Goal: Register for event/course

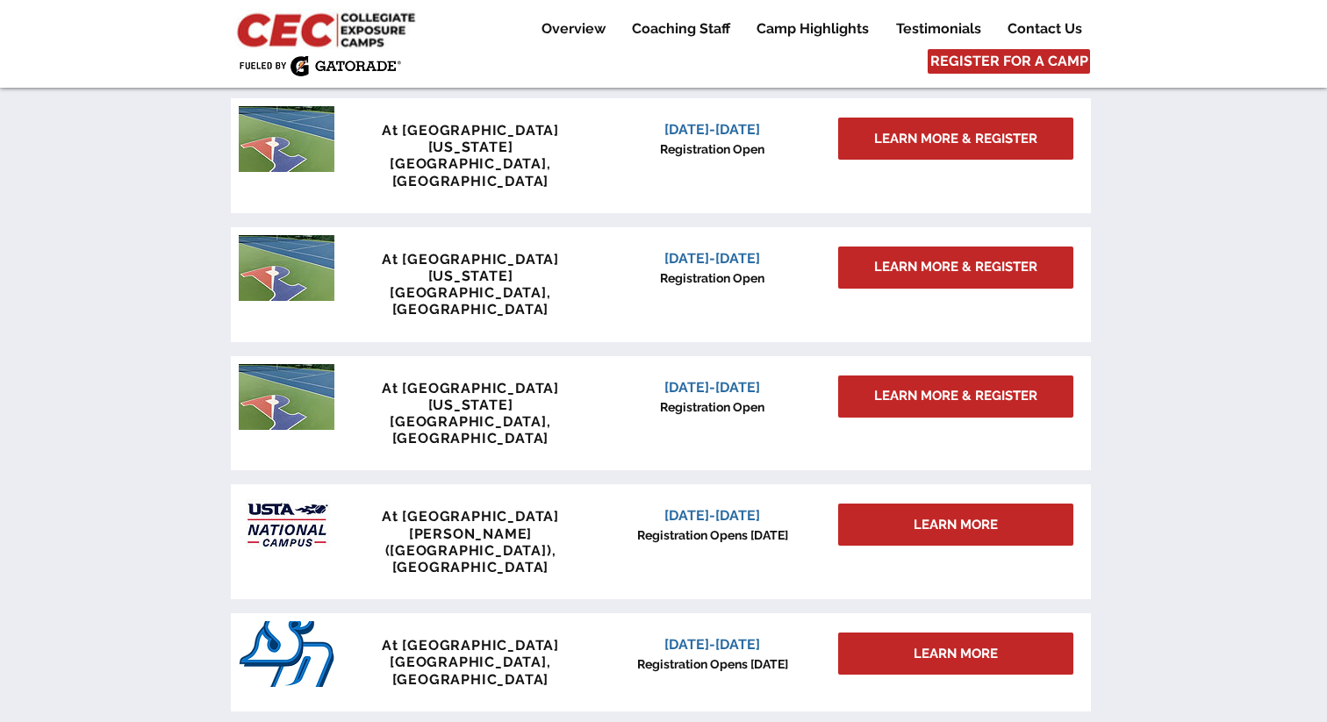
scroll to position [1506, 0]
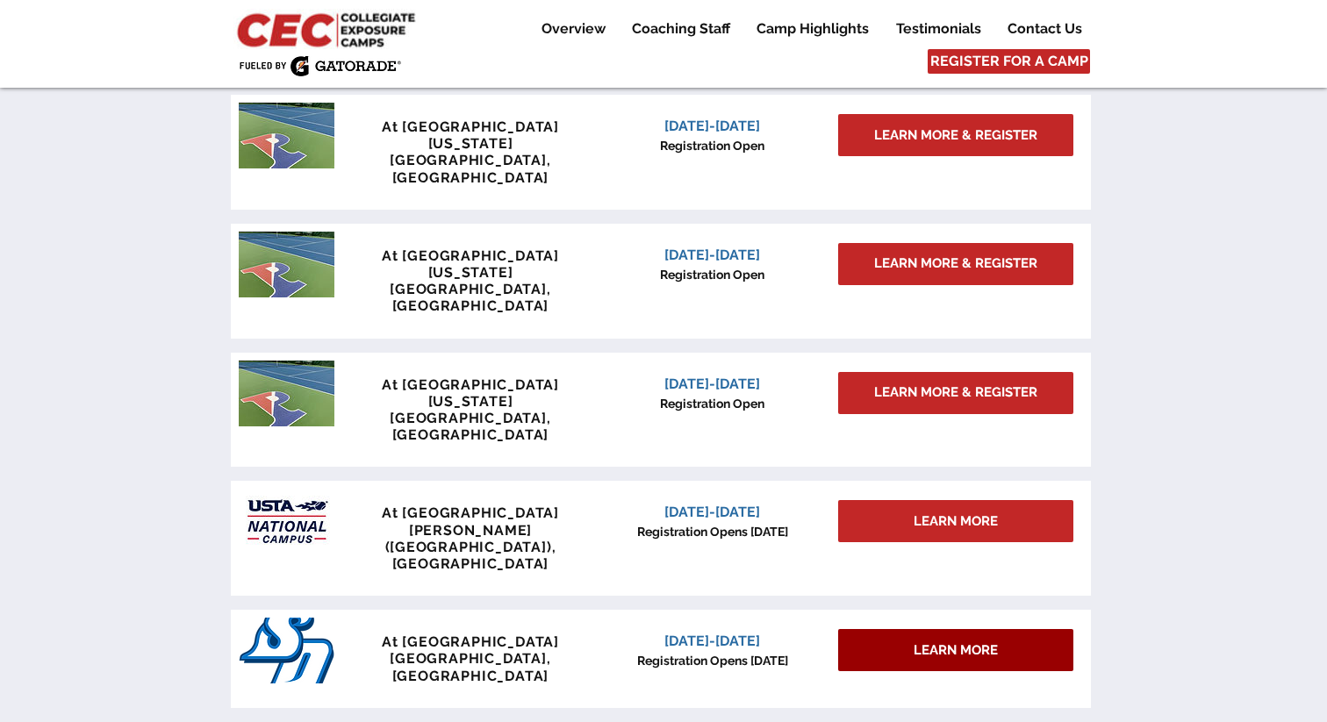
click at [737, 629] on div "LEARN MORE" at bounding box center [955, 650] width 235 height 42
click at [737, 641] on span "LEARN MORE" at bounding box center [955, 650] width 84 height 18
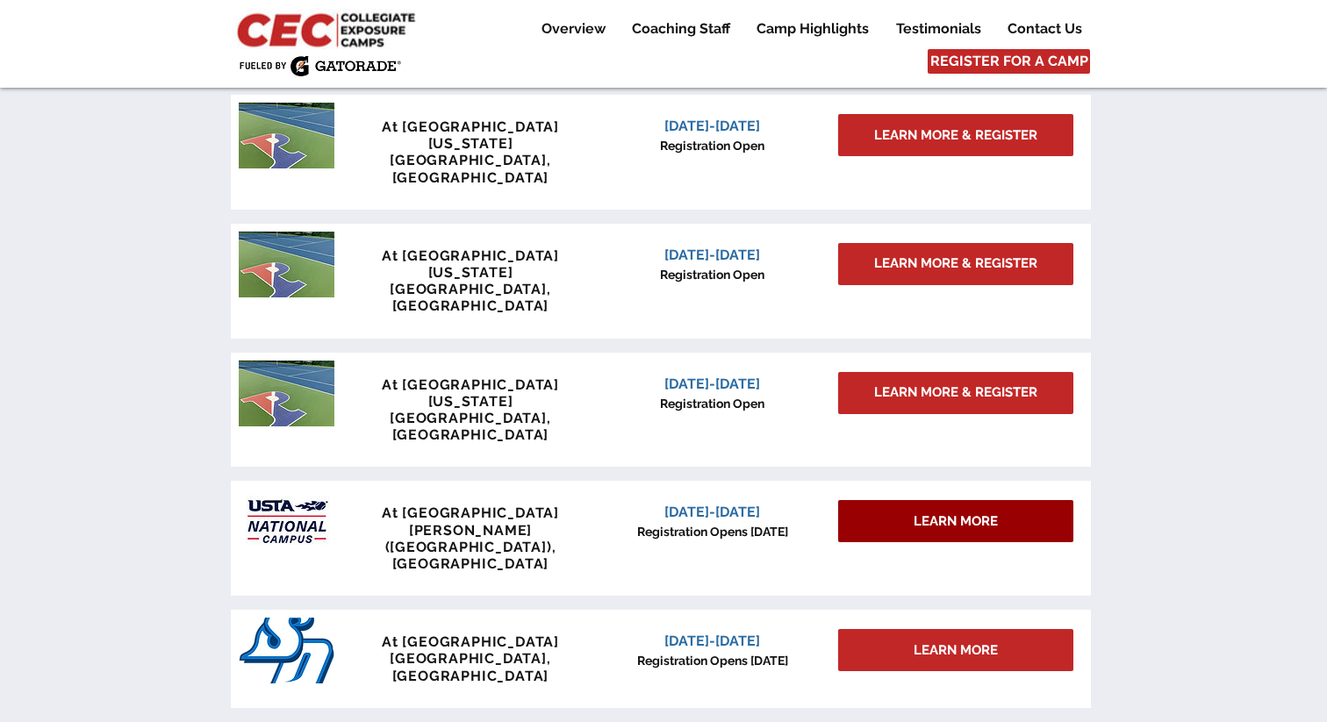
click at [737, 500] on div "LEARN MORE" at bounding box center [955, 521] width 235 height 42
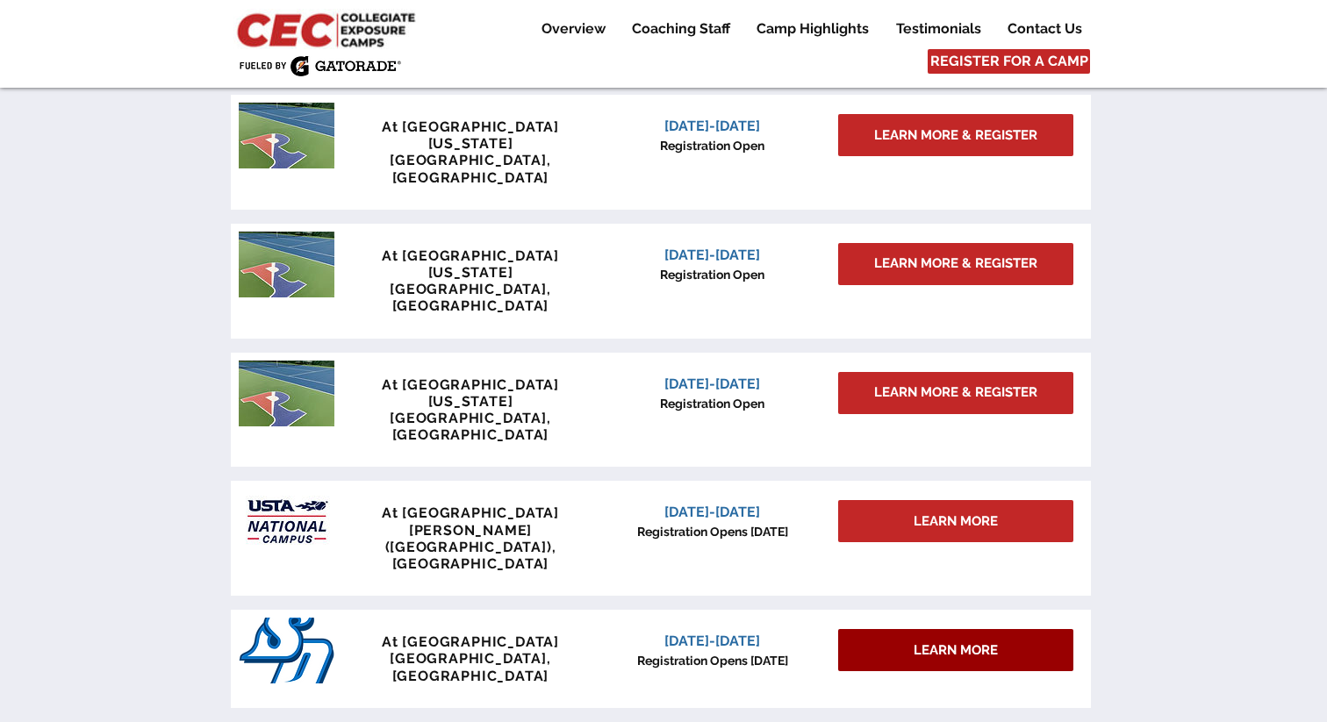
click at [737, 629] on div "LEARN MORE" at bounding box center [955, 650] width 235 height 42
click at [553, 650] on p "[GEOGRAPHIC_DATA], [GEOGRAPHIC_DATA]" at bounding box center [470, 666] width 260 height 33
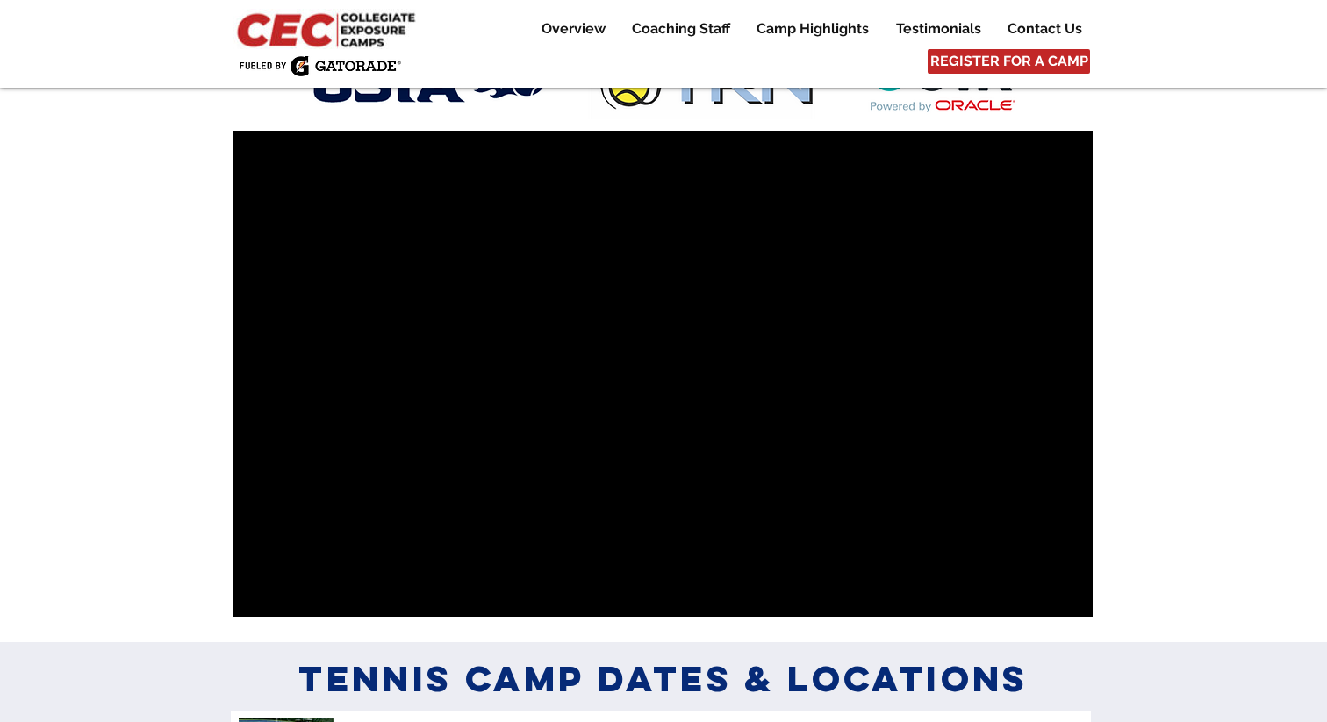
scroll to position [833, 0]
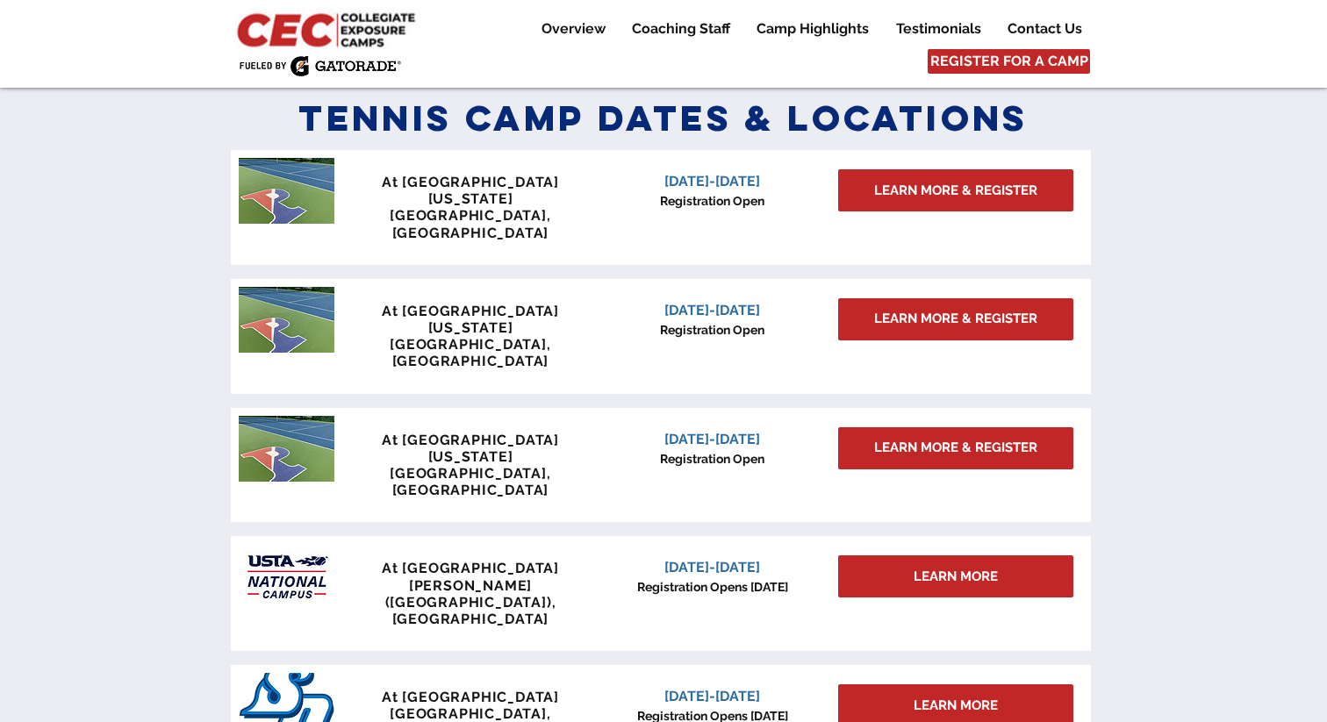
scroll to position [1464, 0]
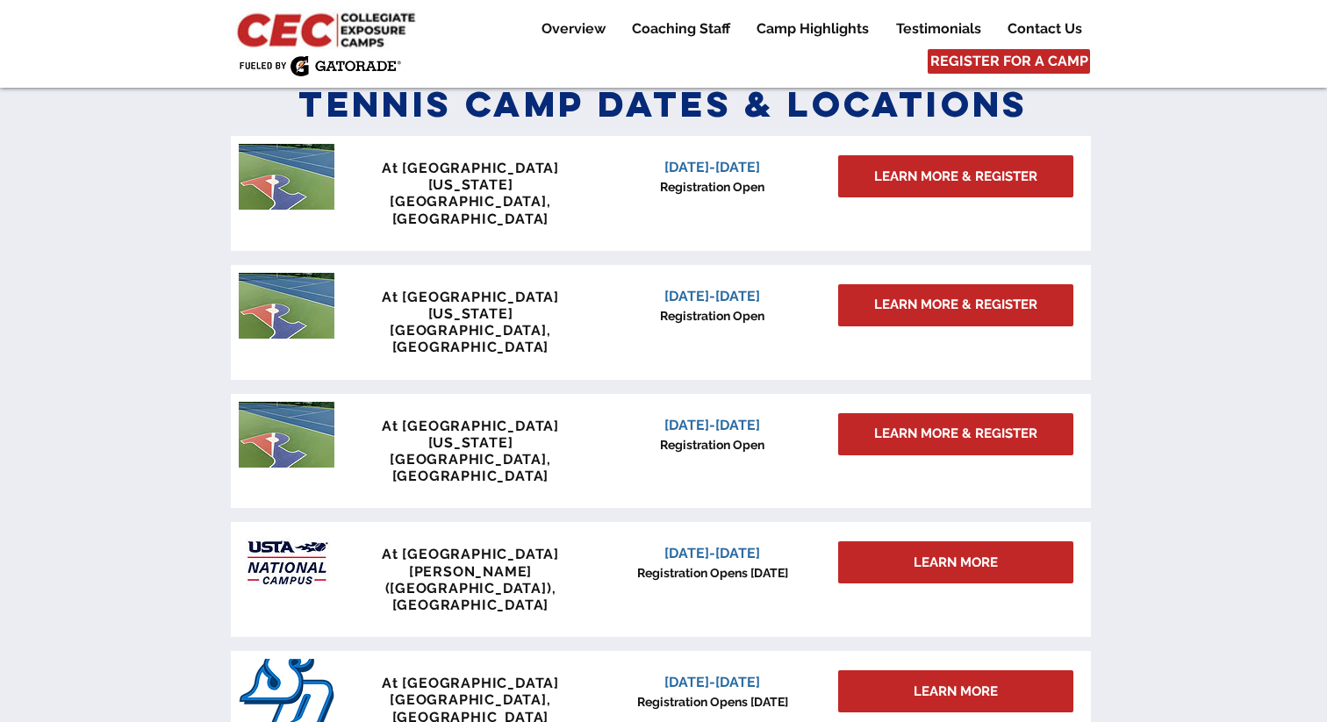
click at [955, 48] on div "Overview Coaching Staff Camp Highlights Testimonials Contact Us More Use tab to…" at bounding box center [663, 44] width 1327 height 88
click at [955, 58] on span "REGISTER FOR A CAMP" at bounding box center [1009, 61] width 158 height 19
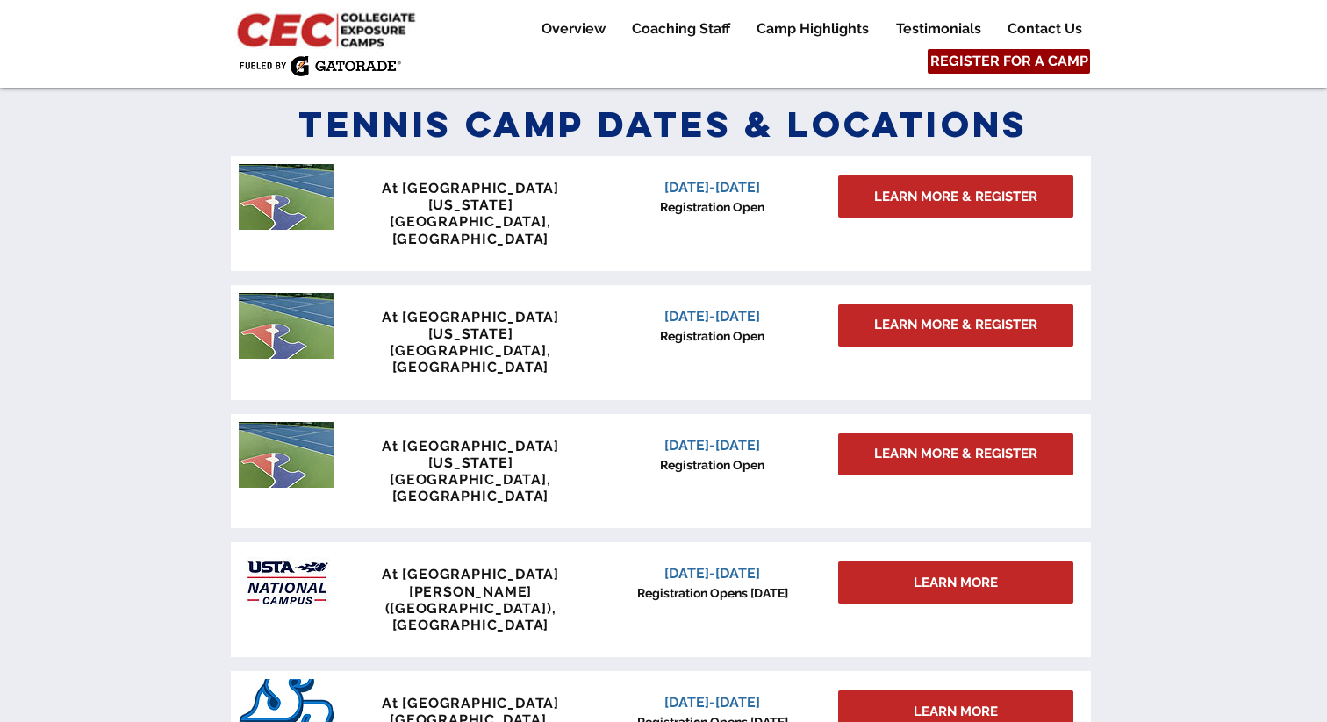
scroll to position [1444, 0]
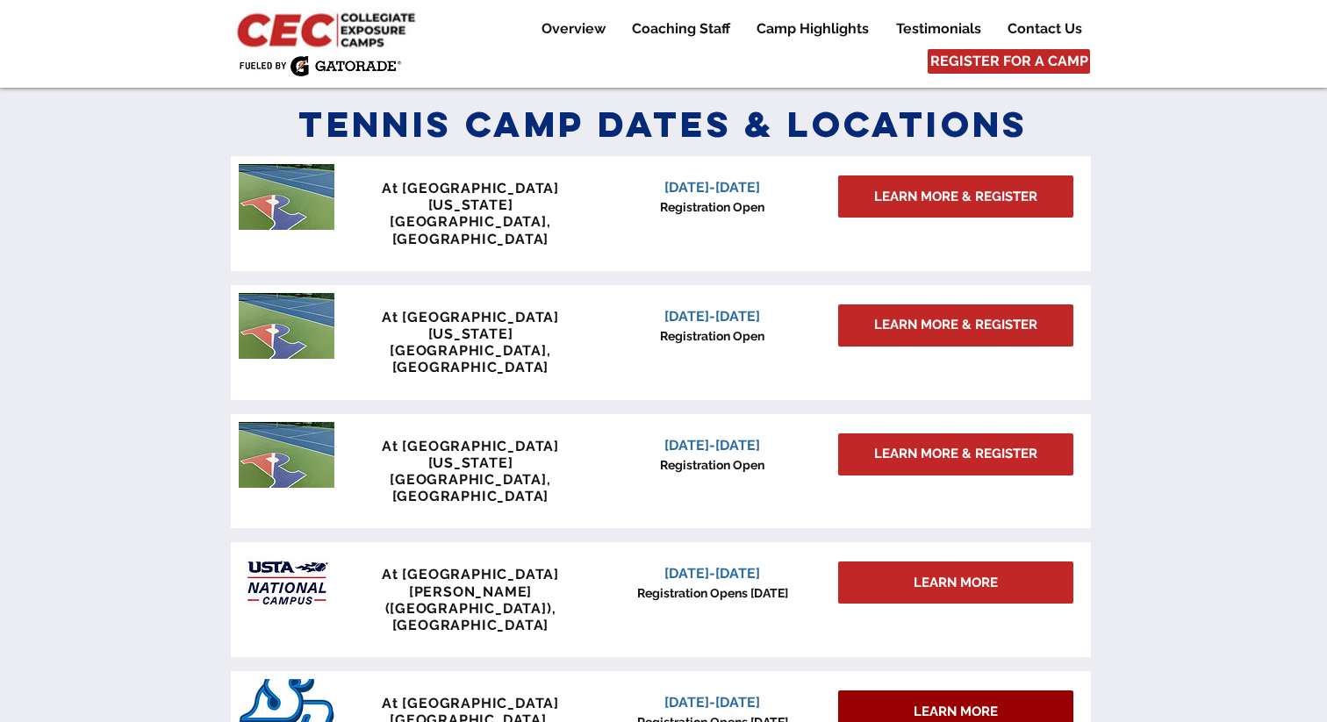
click at [907, 691] on div "LEARN MORE" at bounding box center [955, 712] width 235 height 42
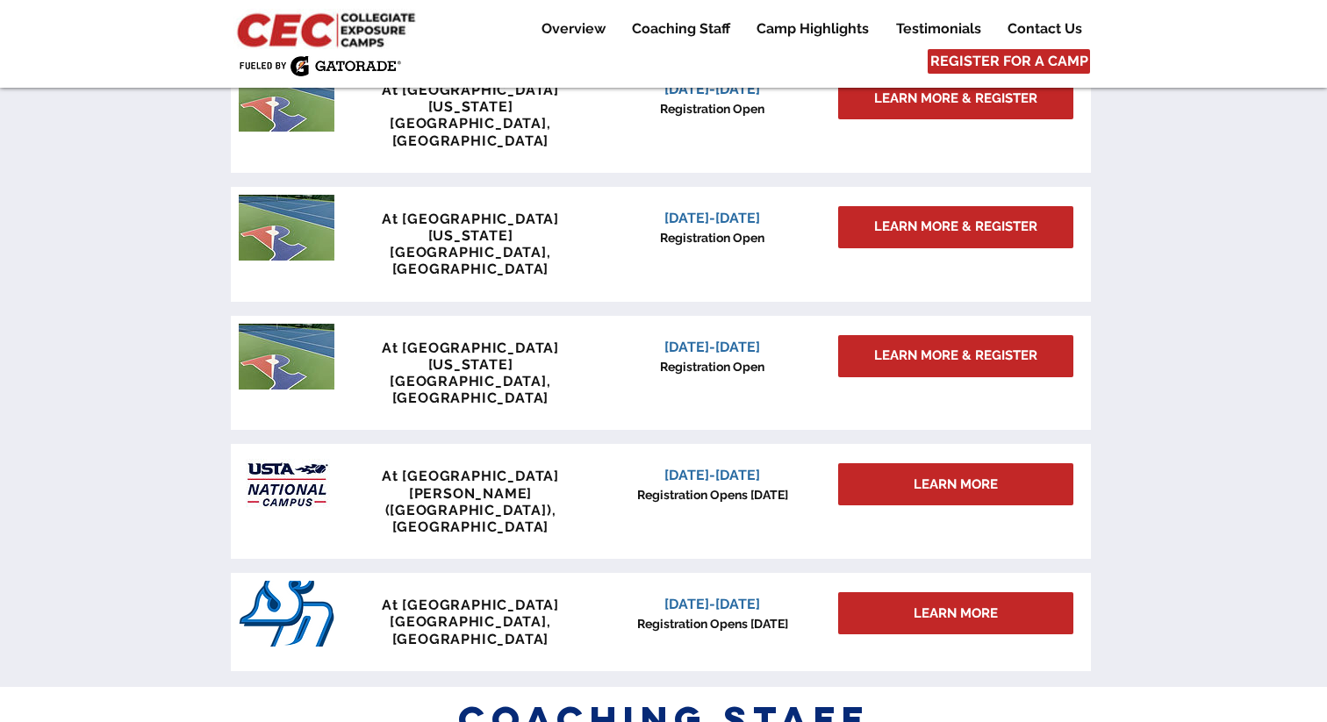
scroll to position [1573, 0]
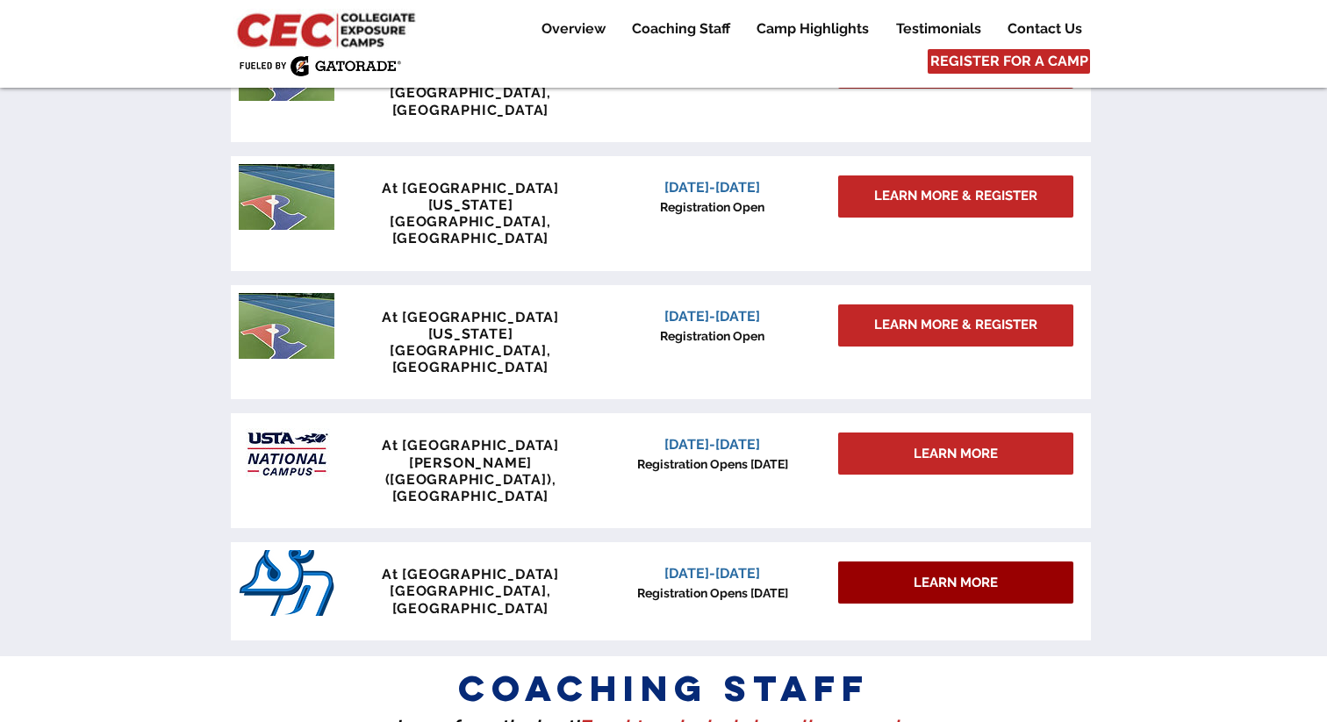
click at [970, 574] on span "LEARN MORE" at bounding box center [955, 583] width 84 height 18
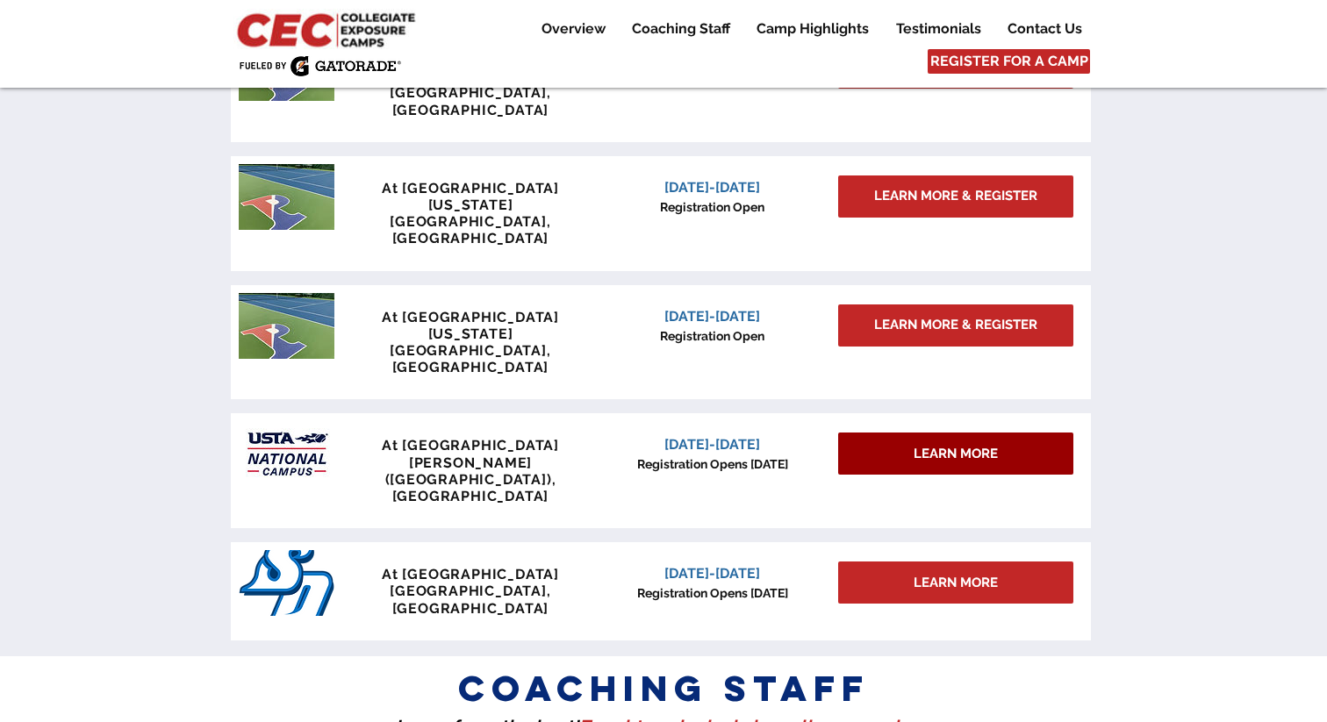
click at [959, 445] on span "LEARN MORE" at bounding box center [955, 454] width 84 height 18
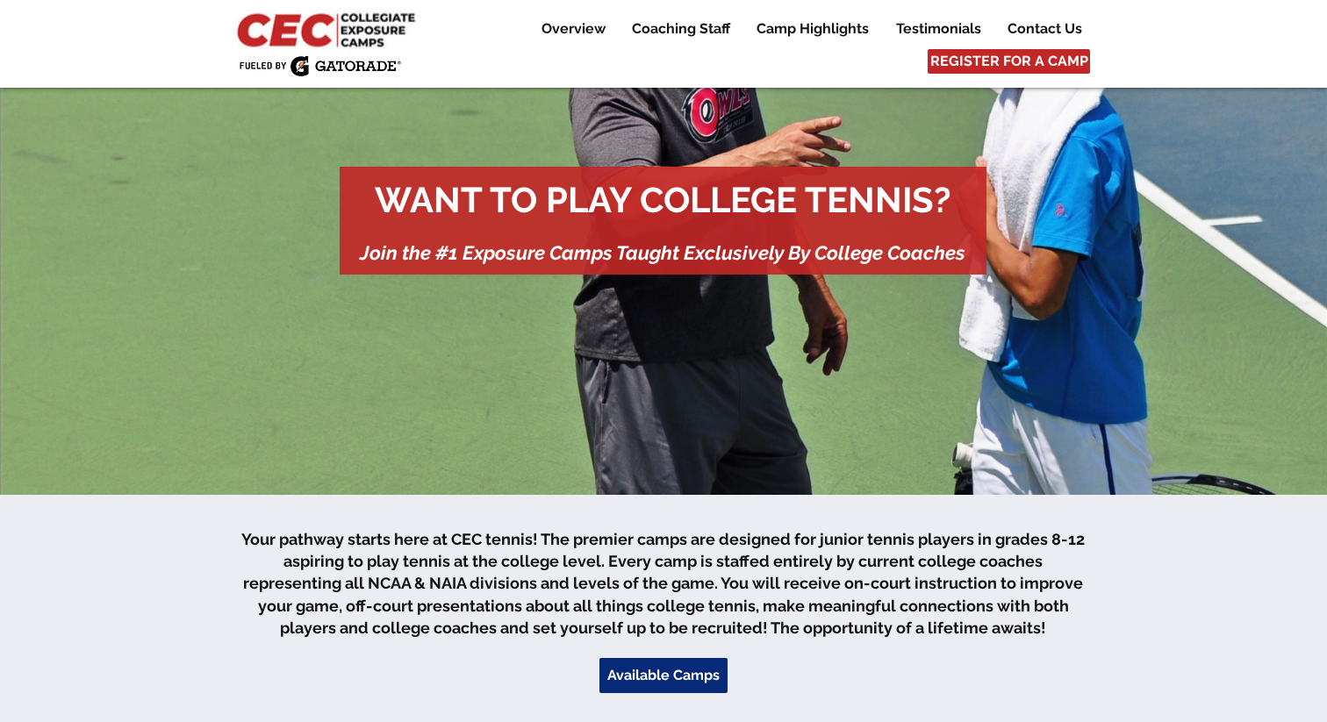
scroll to position [0, 0]
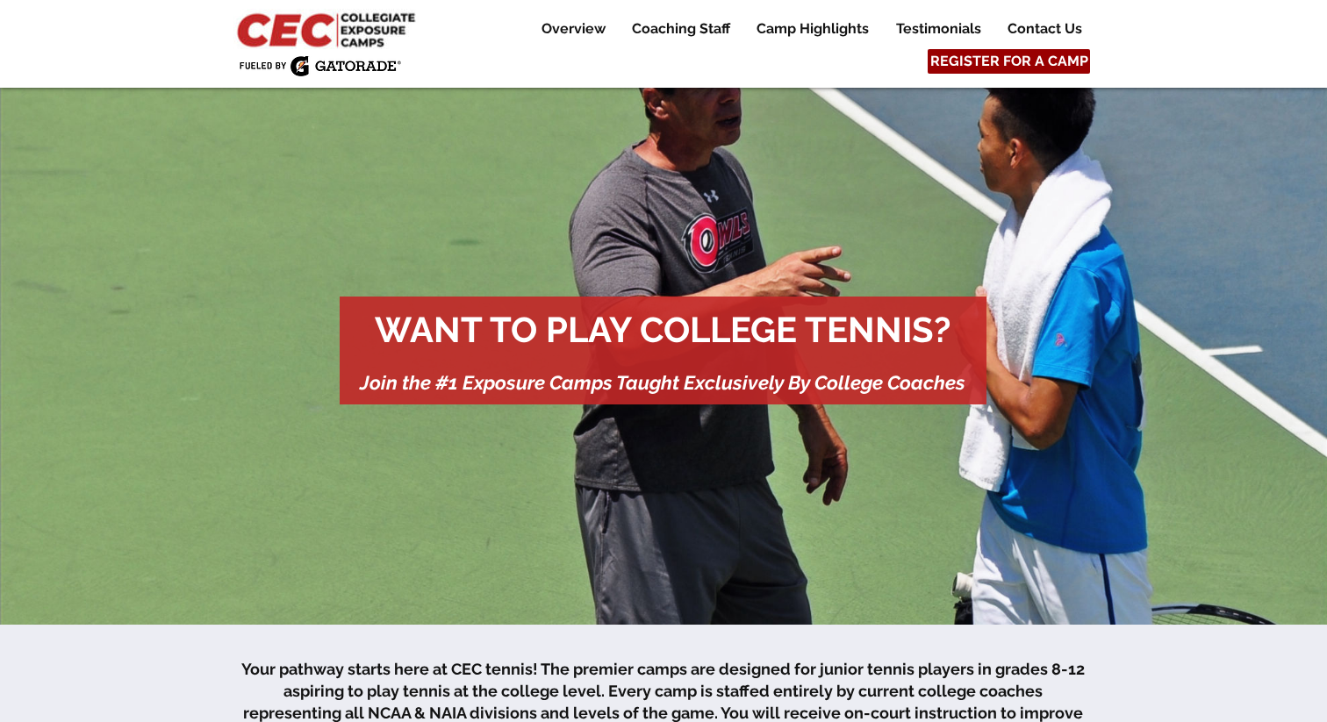
click at [946, 63] on span "REGISTER FOR A CAMP" at bounding box center [1009, 61] width 158 height 19
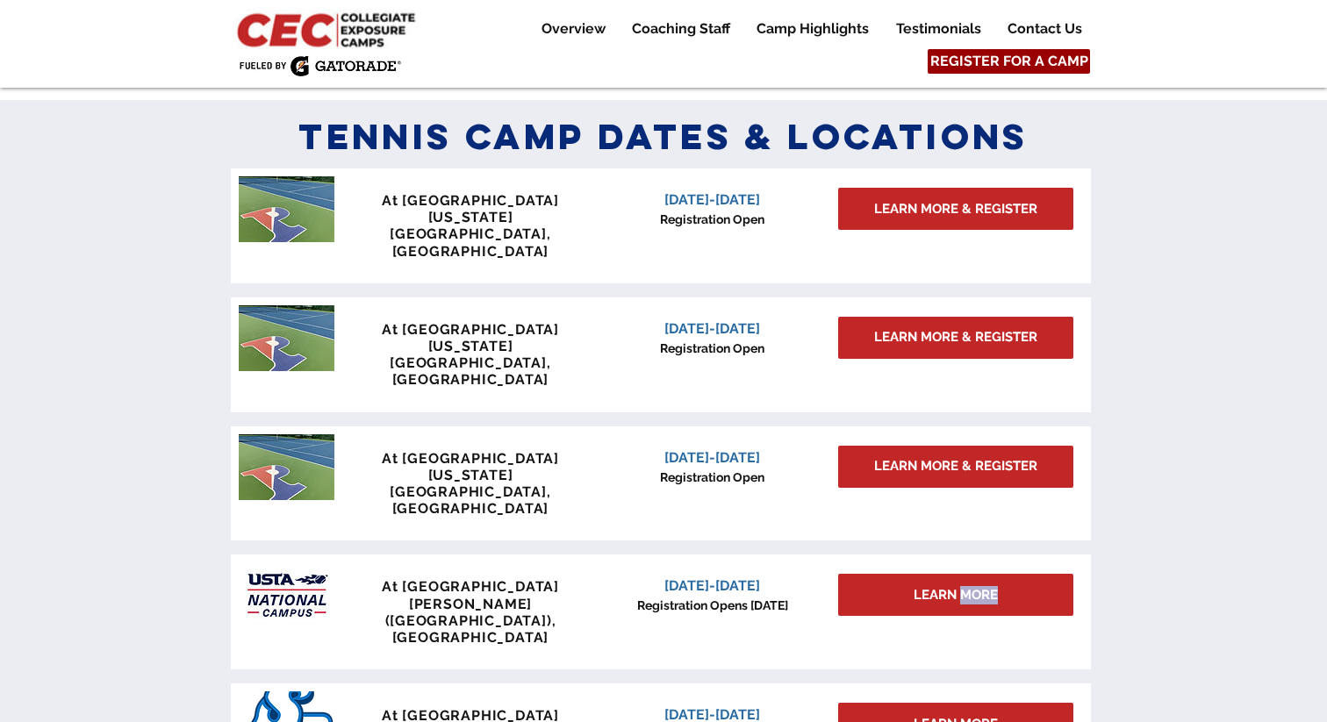
scroll to position [1444, 0]
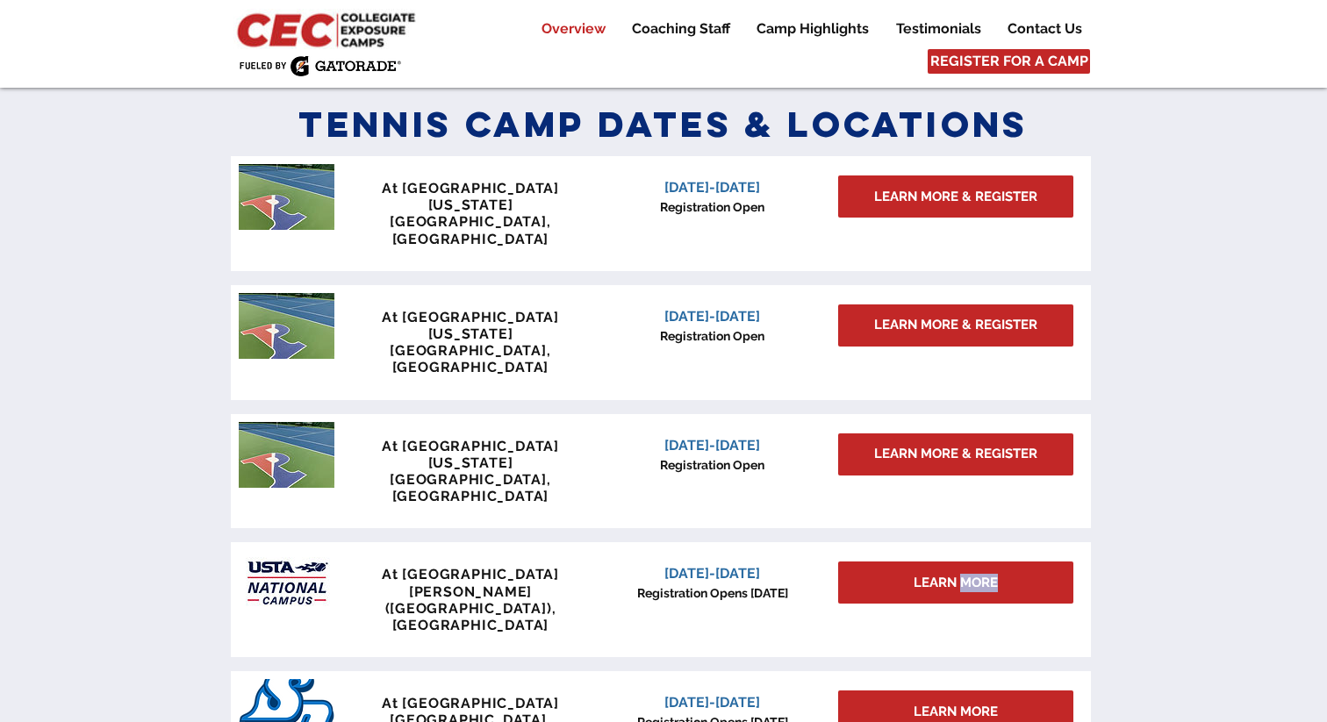
click at [589, 24] on p "Overview" at bounding box center [574, 28] width 82 height 21
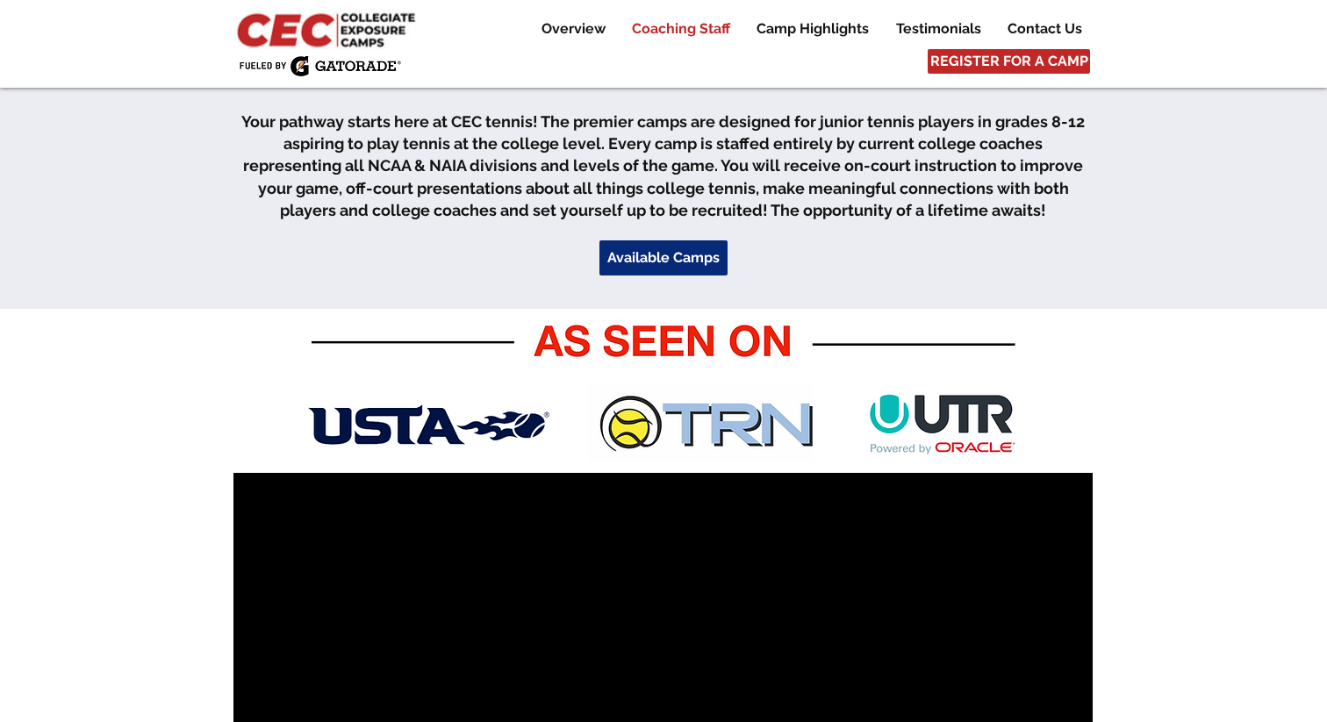
scroll to position [537, 0]
